Goal: Navigation & Orientation: Understand site structure

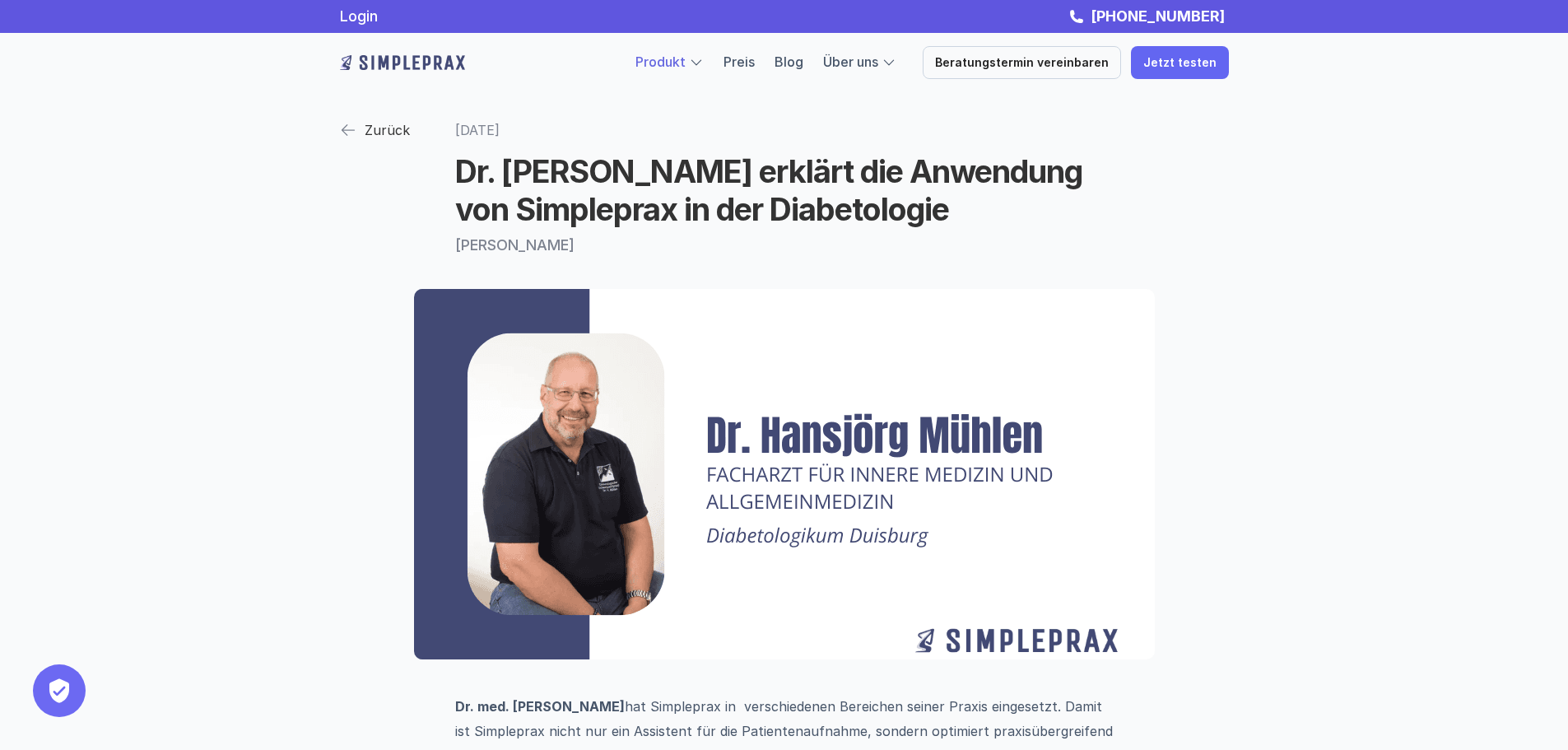
click at [680, 55] on link "Produkt" at bounding box center [660, 62] width 50 height 16
click at [753, 61] on link "Preis" at bounding box center [739, 62] width 31 height 16
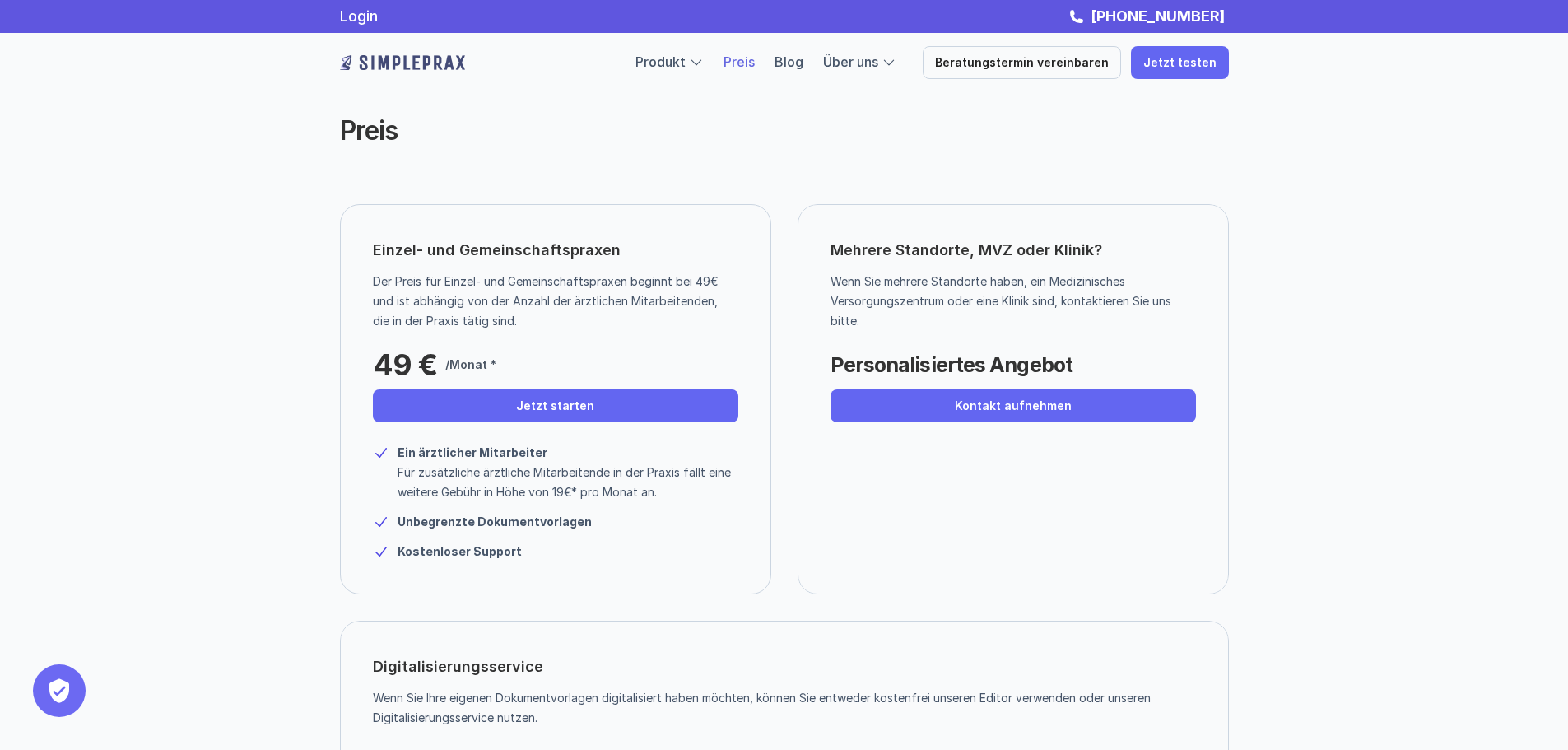
click at [421, 62] on img at bounding box center [402, 62] width 125 height 27
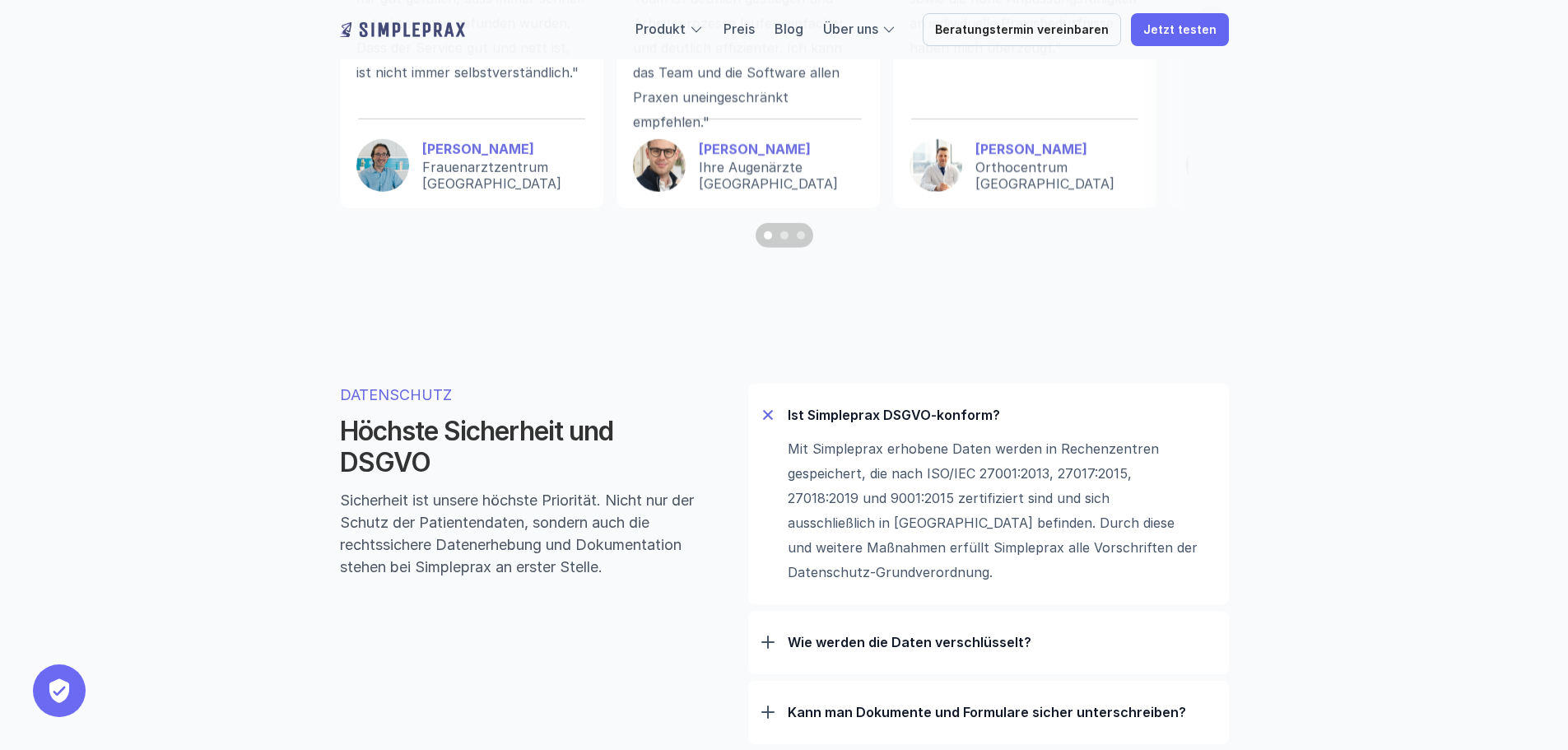
scroll to position [4857, 0]
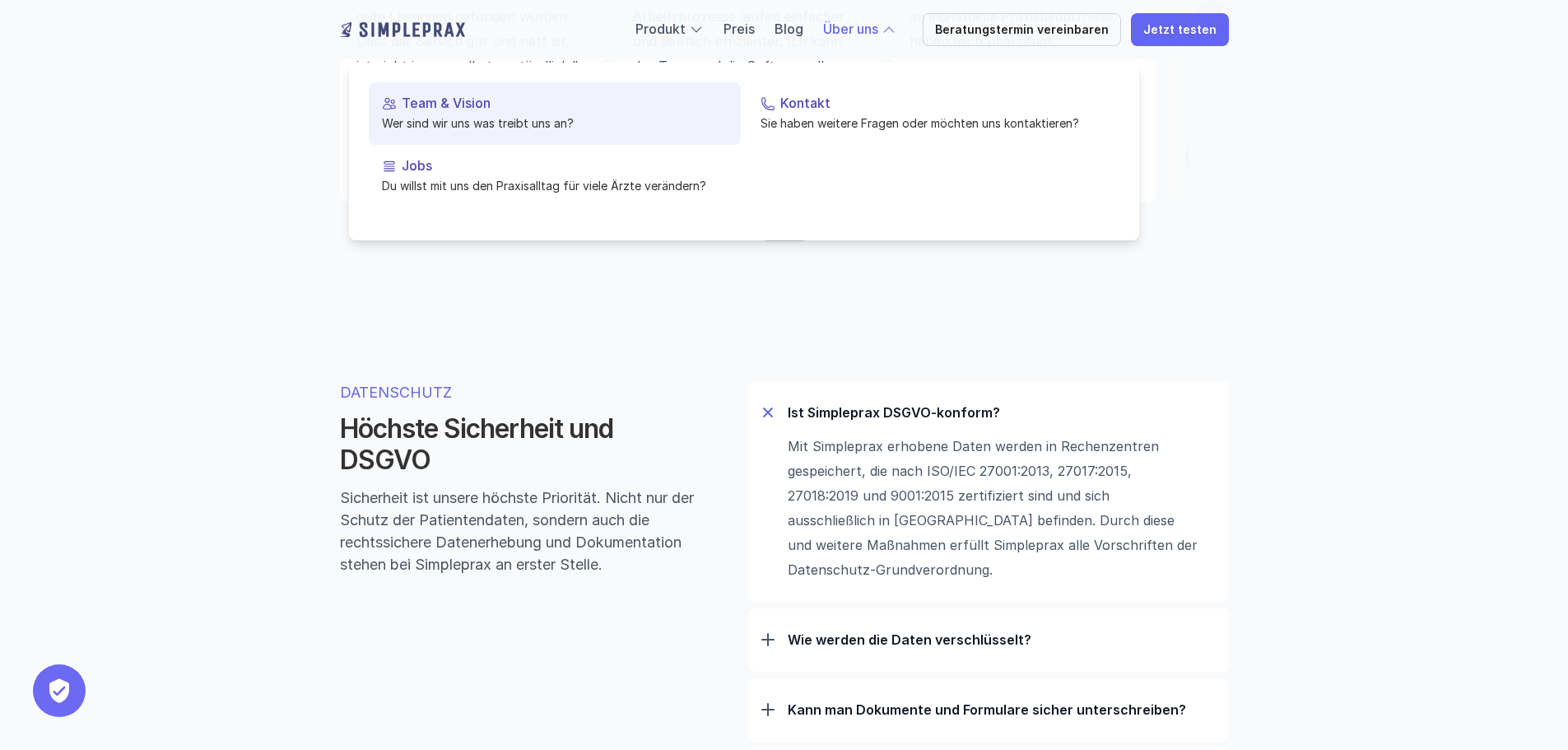
click at [503, 100] on p "Team & Vision" at bounding box center [564, 103] width 326 height 16
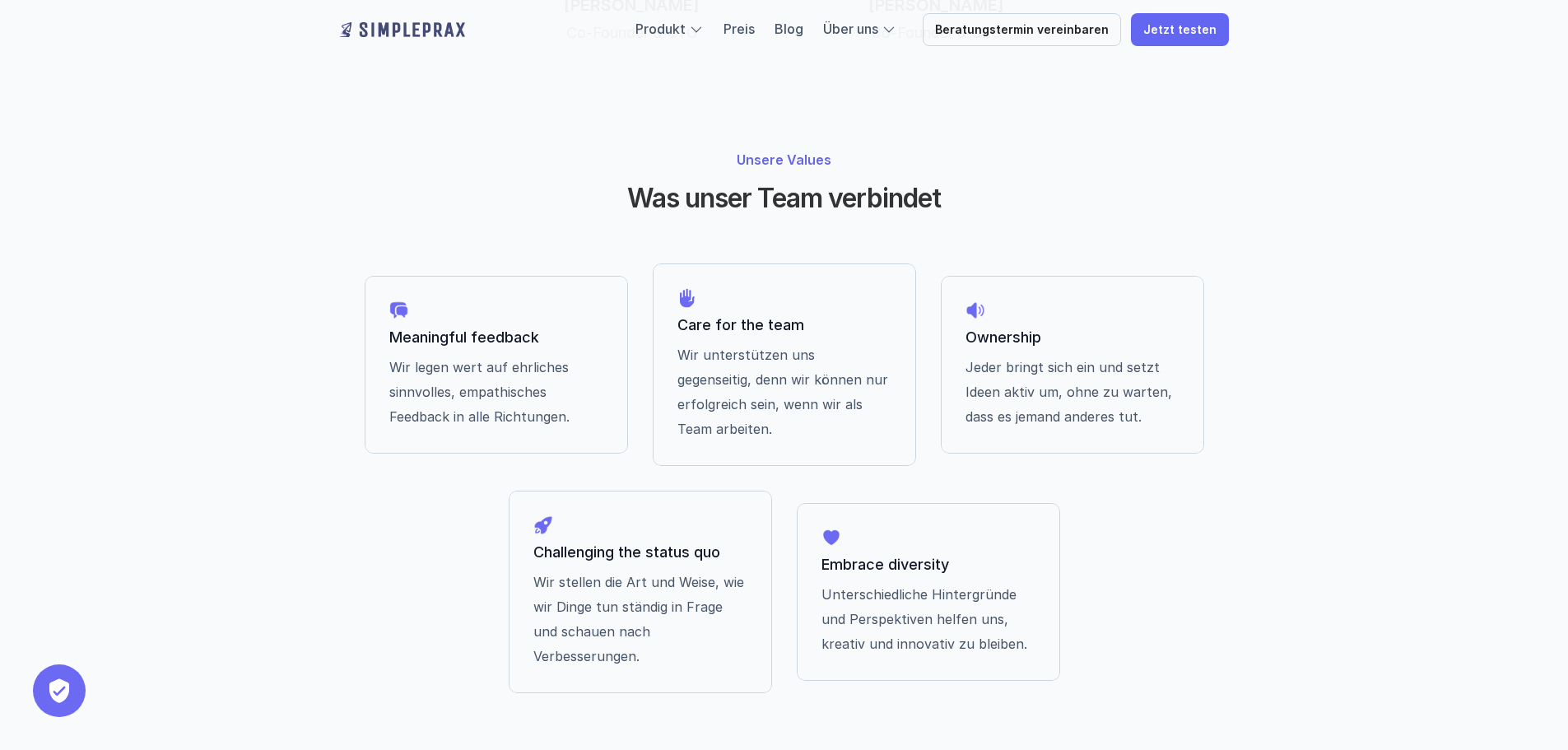
scroll to position [1235, 0]
